Goal: Browse casually

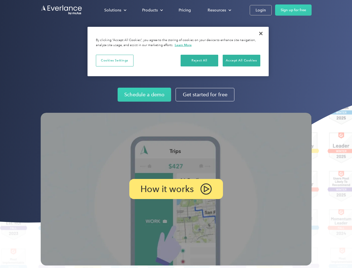
click at [176, 134] on img at bounding box center [176, 189] width 271 height 152
click at [115, 10] on div "Solutions" at bounding box center [112, 10] width 17 height 7
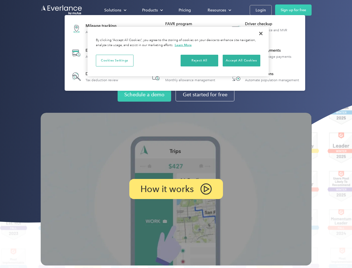
click at [152, 10] on div "Products" at bounding box center [150, 10] width 16 height 7
click at [219, 10] on div "Resources" at bounding box center [217, 10] width 18 height 7
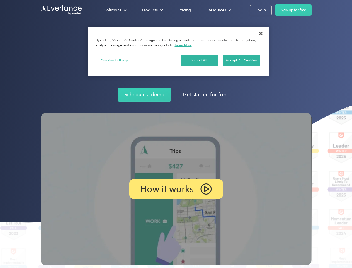
click at [176, 189] on p "How it works" at bounding box center [166, 188] width 53 height 7
click at [115, 60] on button "Cookies Settings" at bounding box center [115, 61] width 38 height 12
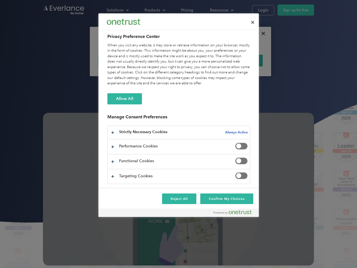
click at [200, 60] on div "When you visit any website, it may store or retrieve information on your browse…" at bounding box center [178, 64] width 143 height 43
click at [241, 60] on div "When you visit any website, it may store or retrieve information on your browse…" at bounding box center [178, 64] width 143 height 43
click at [261, 33] on div at bounding box center [178, 134] width 357 height 268
